Goal: Use online tool/utility: Utilize a website feature to perform a specific function

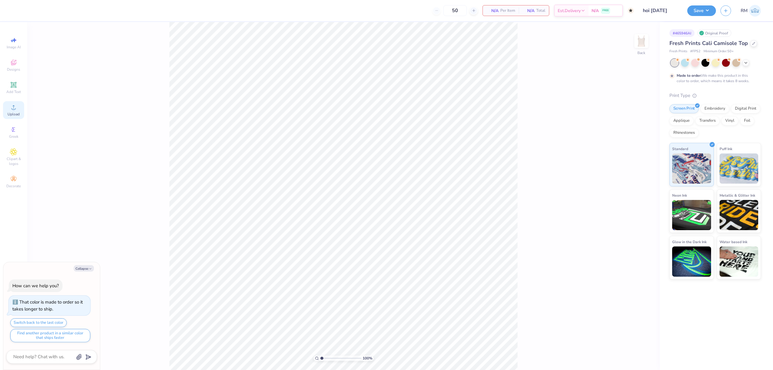
click at [20, 105] on div "Upload" at bounding box center [13, 110] width 21 height 18
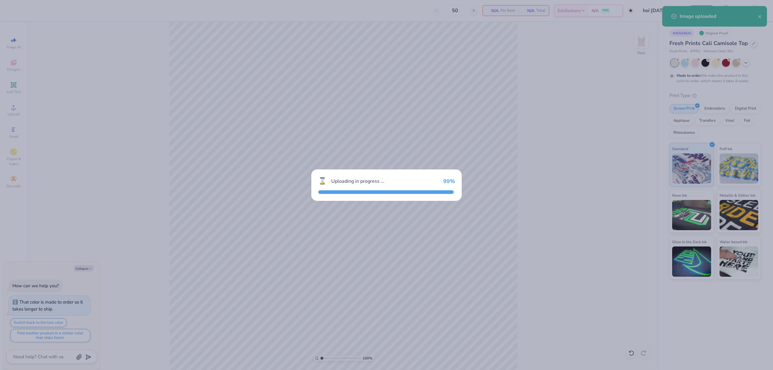
type textarea "x"
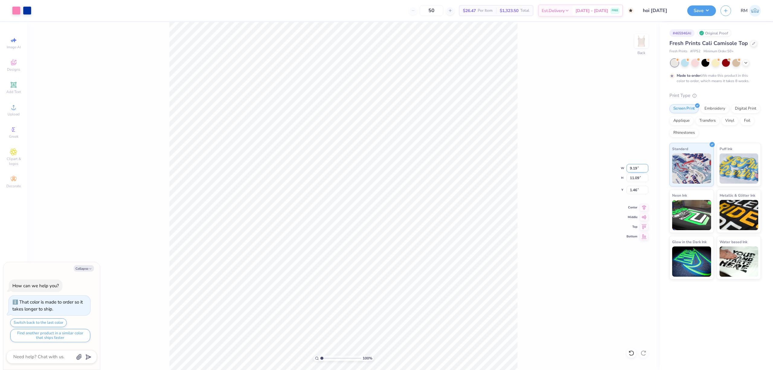
click at [631, 171] on input "9.19" at bounding box center [637, 168] width 22 height 8
type input "7"
type textarea "x"
type input "7.00"
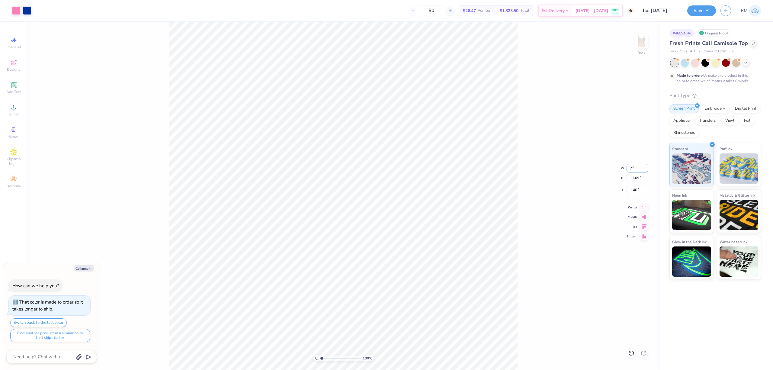
type input "8.44"
click at [632, 192] on input "2.78" at bounding box center [637, 190] width 22 height 8
type input "2"
type textarea "x"
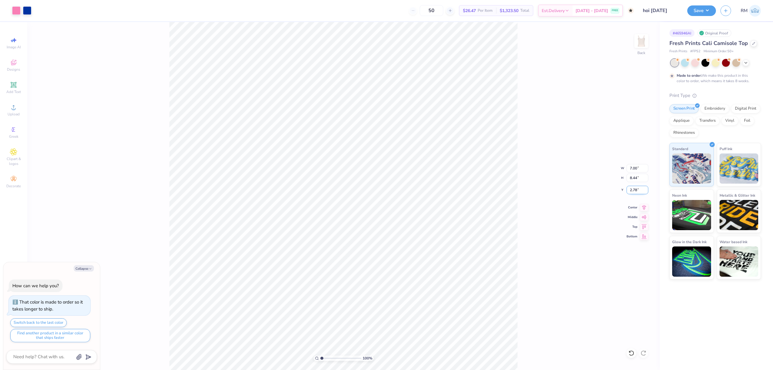
click at [637, 190] on input "2.78" at bounding box center [637, 190] width 22 height 8
type input "2"
type textarea "x"
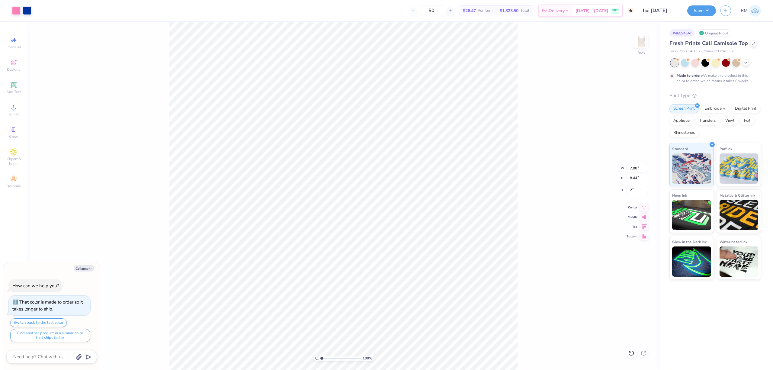
type input "2.00"
type textarea "x"
click at [634, 190] on input "2.00" at bounding box center [637, 190] width 22 height 8
type input "2.5"
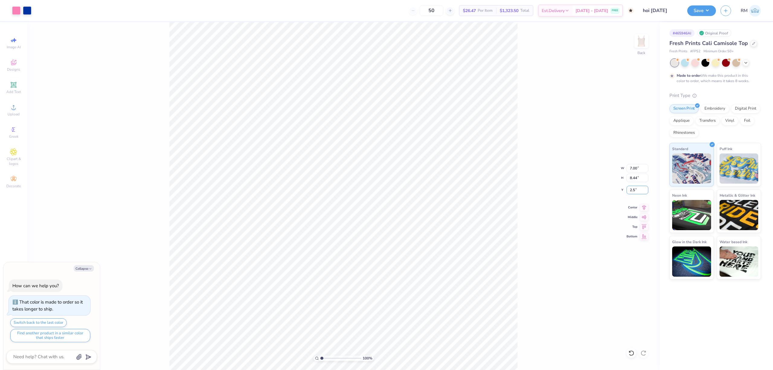
type textarea "x"
type input "2.50"
click at [692, 11] on button "Save" at bounding box center [701, 10] width 29 height 11
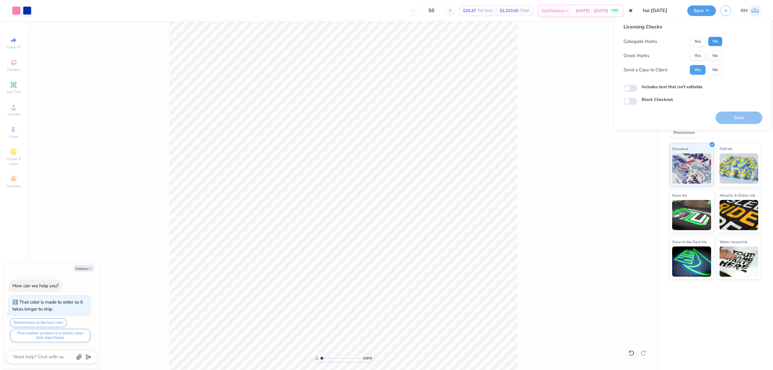
click at [712, 41] on button "No" at bounding box center [715, 42] width 14 height 10
click at [714, 52] on button "No" at bounding box center [715, 56] width 14 height 10
click at [750, 115] on button "Save" at bounding box center [738, 117] width 47 height 12
type textarea "x"
checkbox input "true"
